Goal: Check status: Check status

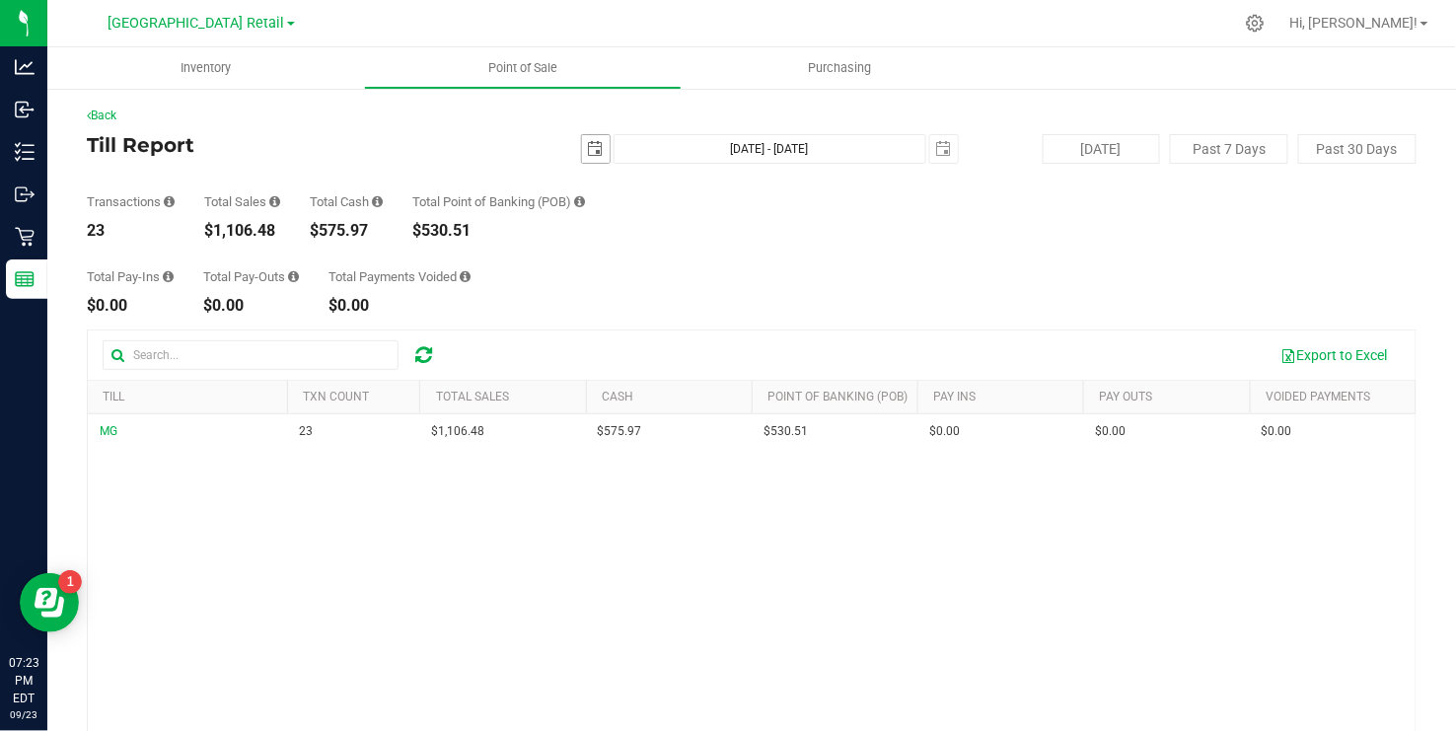
click at [590, 152] on span "select" at bounding box center [596, 149] width 16 height 16
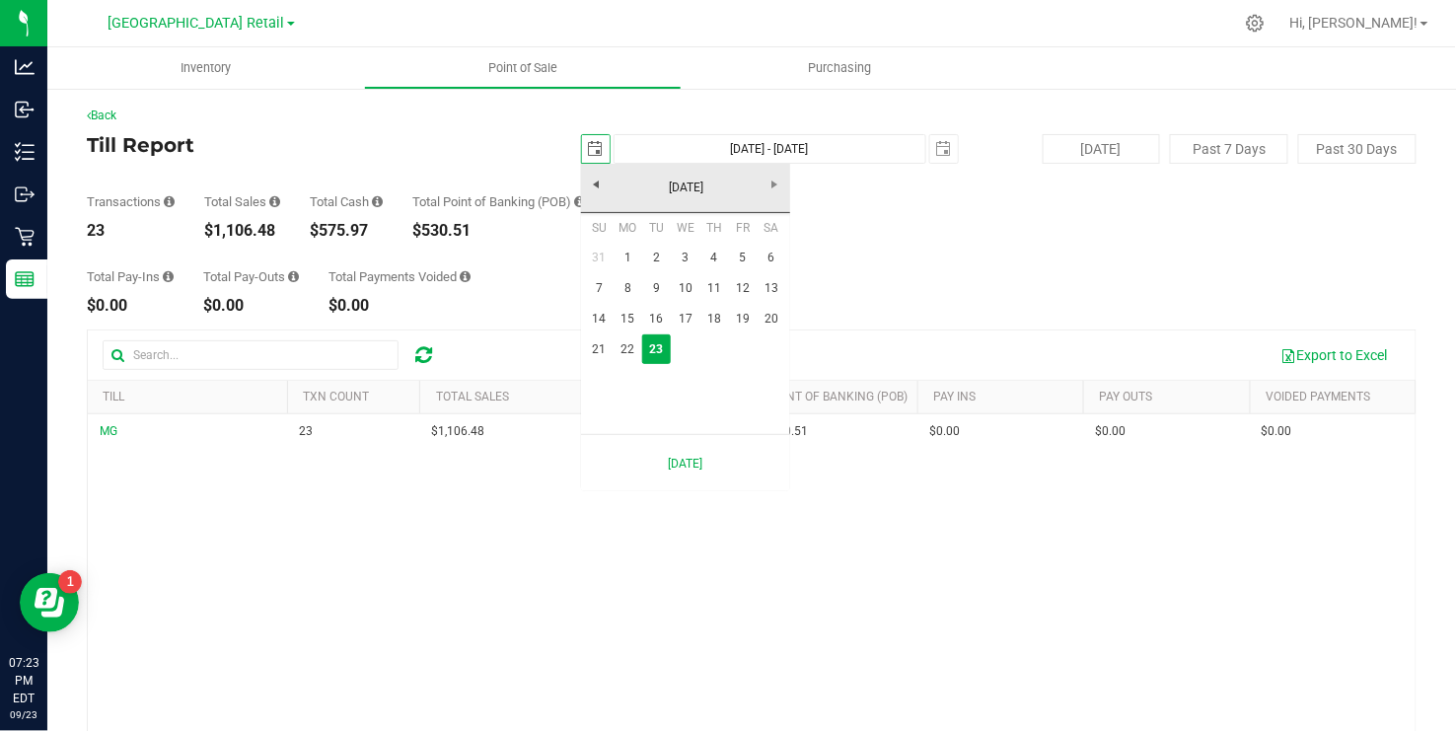
scroll to position [0, 49]
click at [590, 340] on link "21" at bounding box center [599, 349] width 29 height 31
type input "2025-09-21"
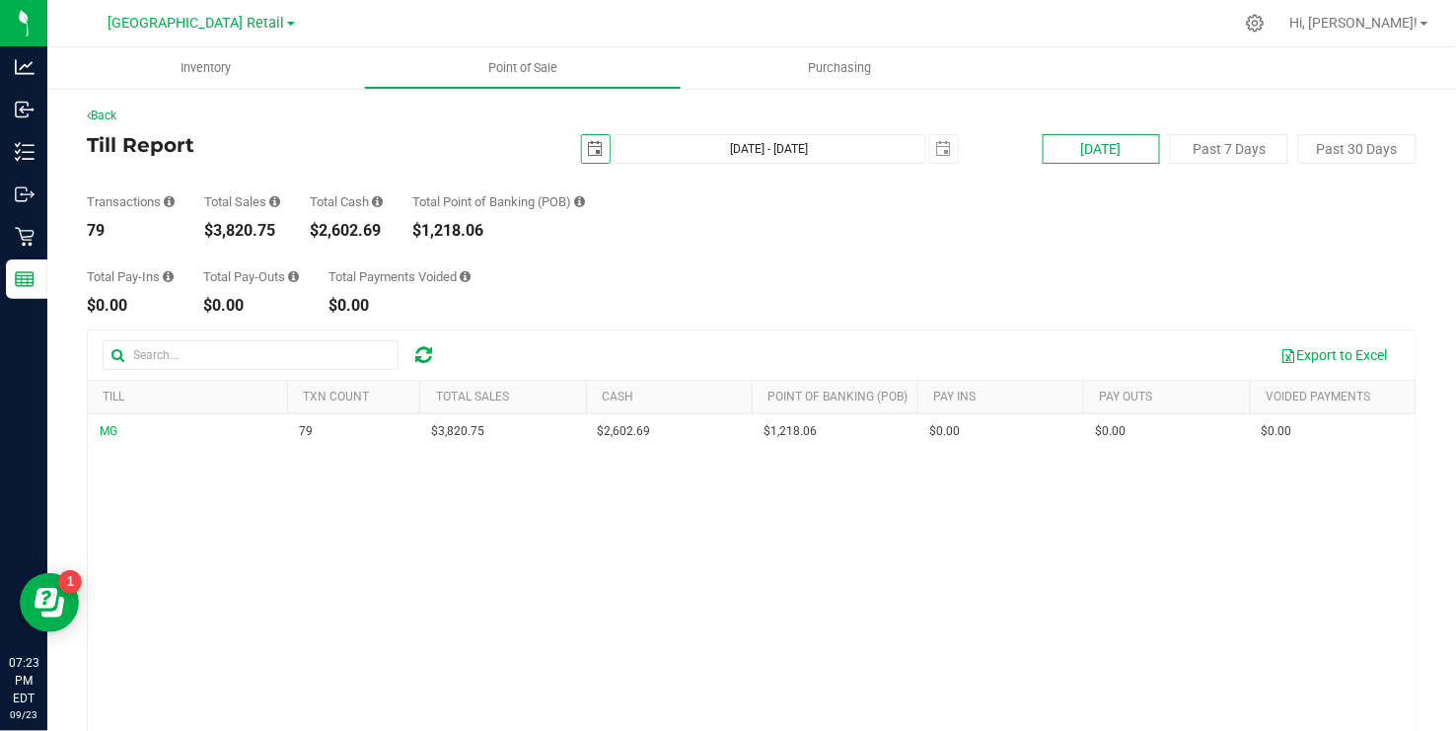
click at [1102, 145] on button "[DATE]" at bounding box center [1102, 149] width 118 height 30
click at [594, 135] on span "select" at bounding box center [596, 149] width 28 height 28
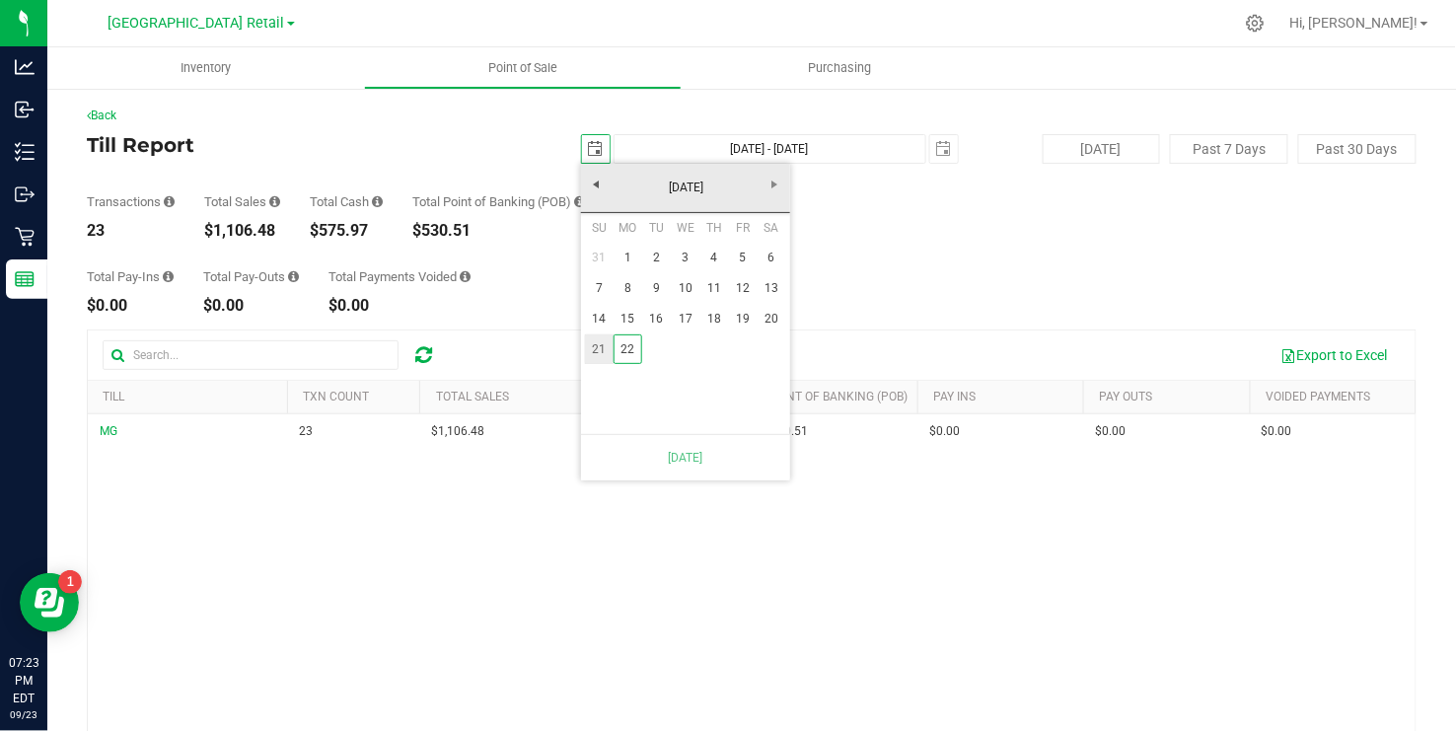
click at [590, 357] on link "21" at bounding box center [599, 349] width 29 height 31
type input "Sep 21, 2025 - Sep 23, 2025"
type input "2025-09-21"
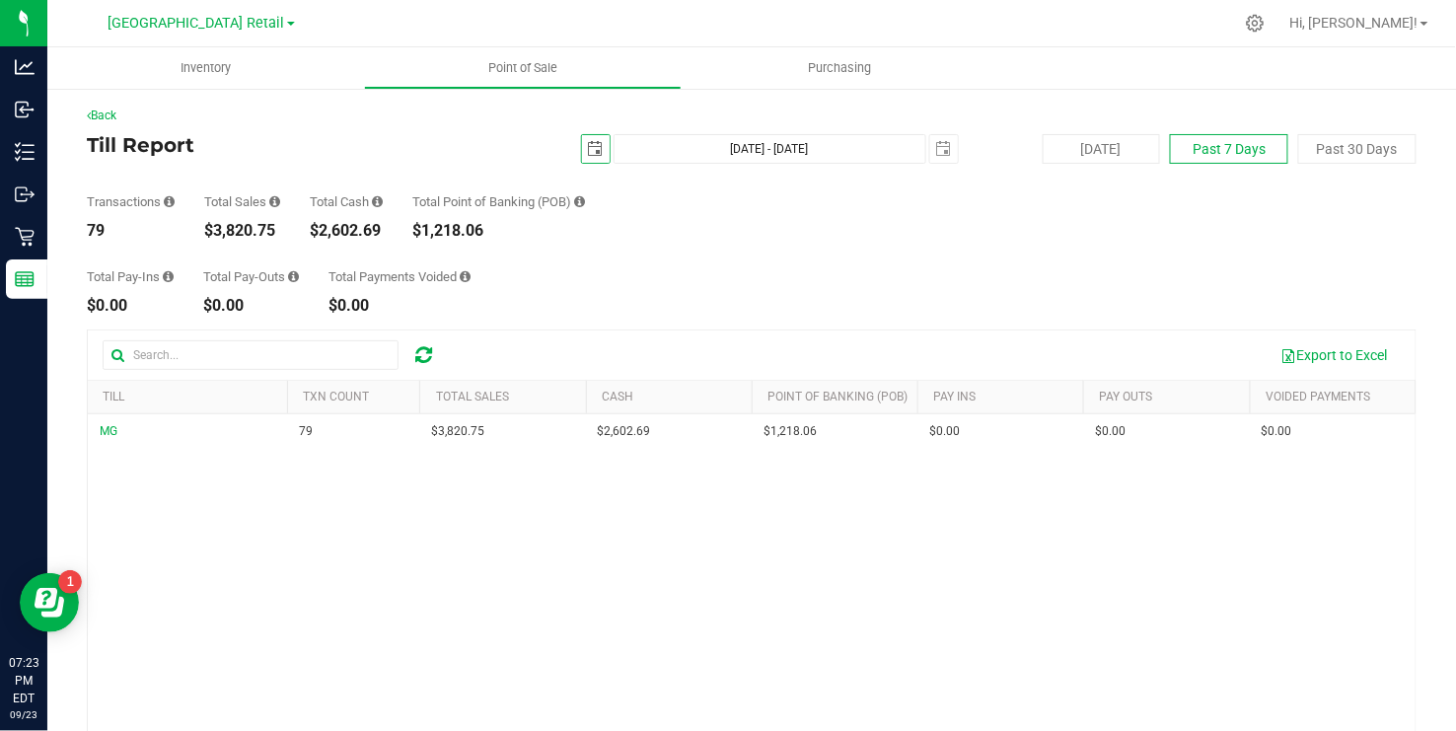
click at [1236, 158] on button "Past 7 Days" at bounding box center [1229, 149] width 118 height 30
type input "Sep 16, 2025 - Sep 23, 2025"
type input "2025-09-16"
type input "2025-09-22"
click at [1333, 147] on button "Past 30 Days" at bounding box center [1357, 149] width 118 height 30
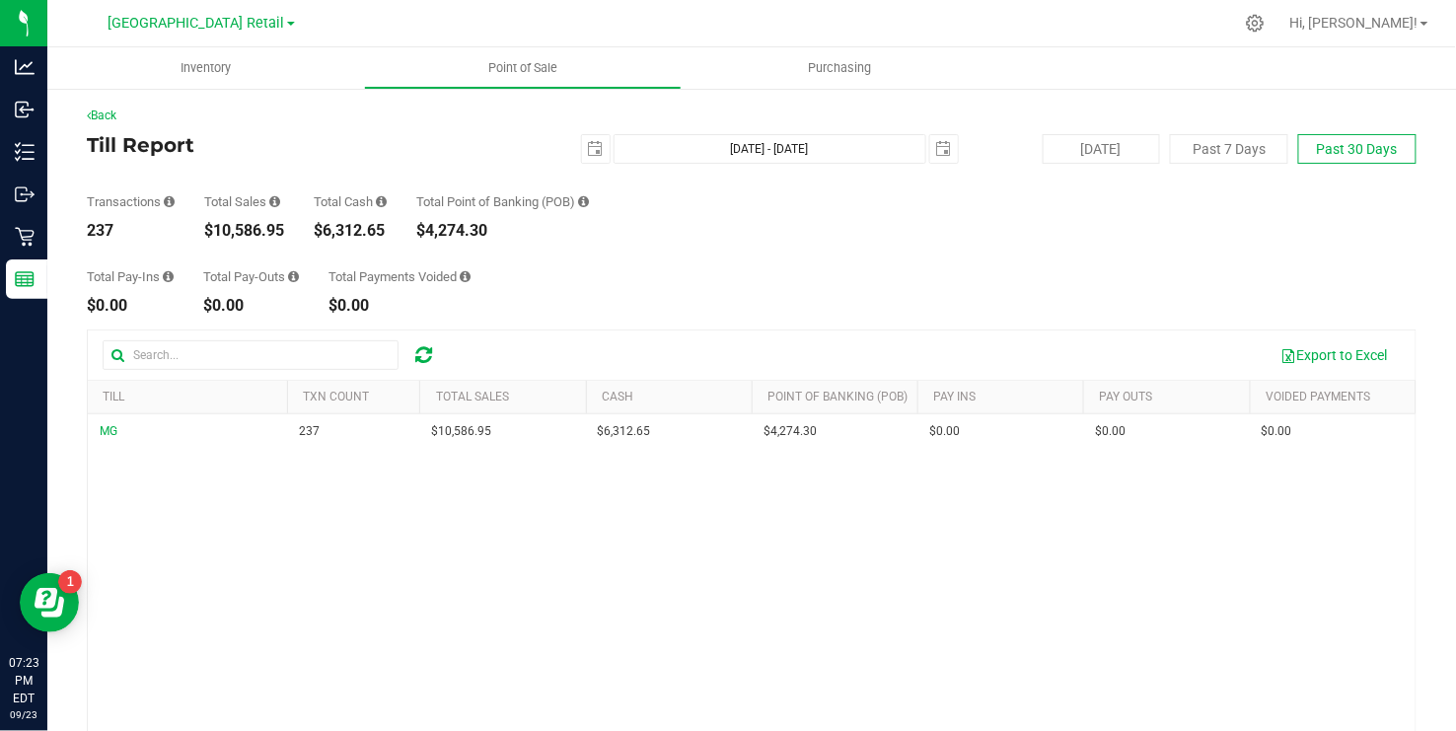
type input "Aug 24, 2025 - Sep 23, 2025"
type input "2025-08-24"
click at [1221, 139] on button "Past 7 Days" at bounding box center [1229, 149] width 118 height 30
type input "Sep 16, 2025 - Sep 23, 2025"
type input "2025-09-16"
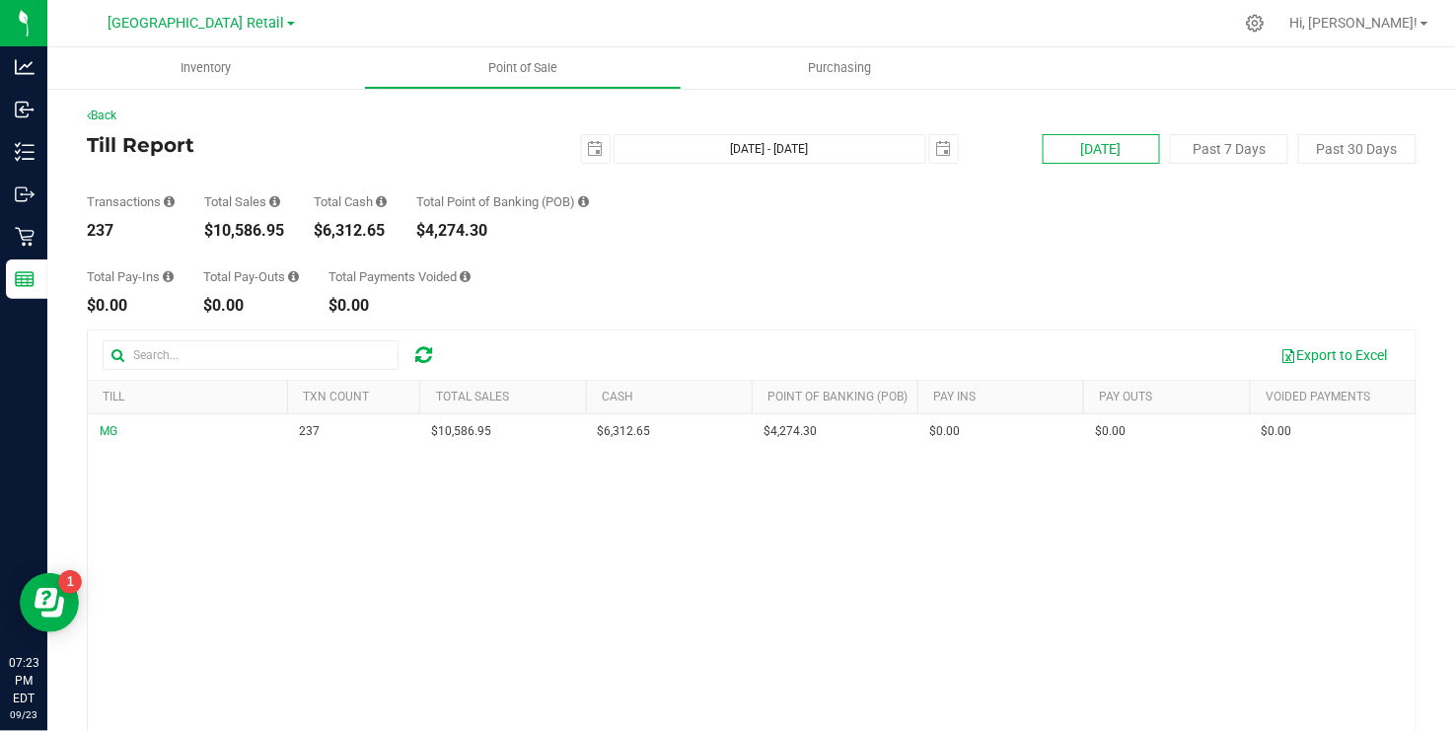
click at [1087, 150] on button "[DATE]" at bounding box center [1102, 149] width 118 height 30
type input "[DATE] - [DATE]"
type input "2025-09-22"
